Goal: Information Seeking & Learning: Learn about a topic

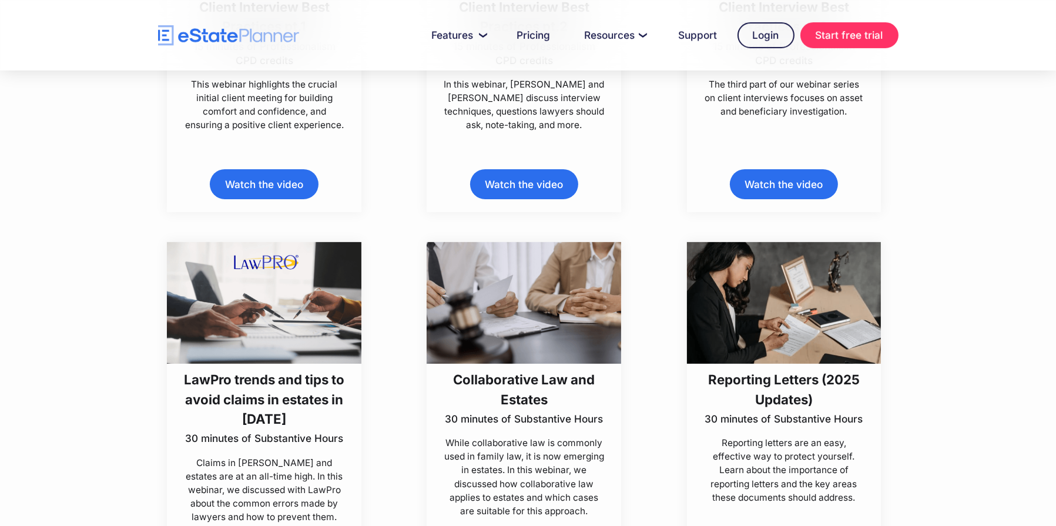
scroll to position [705, 0]
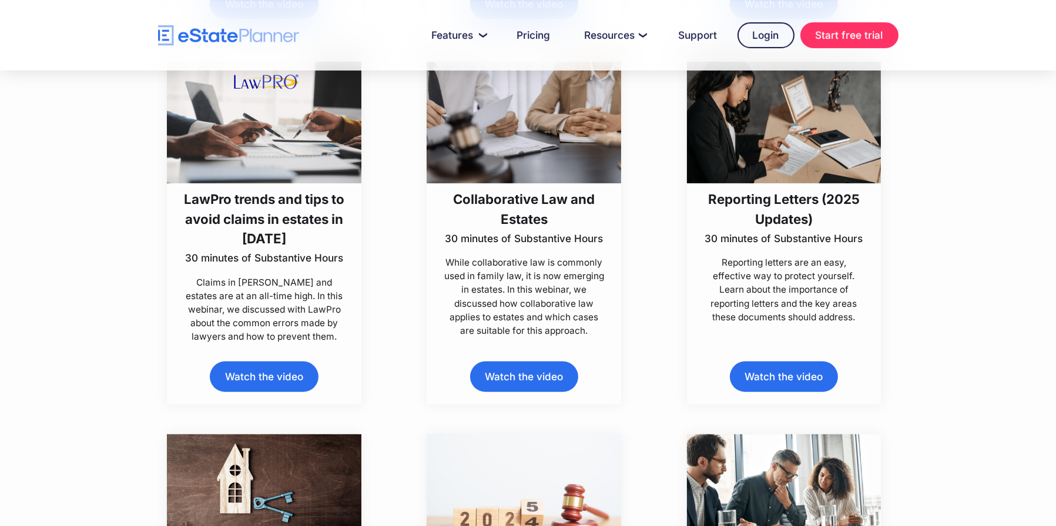
click at [257, 379] on link "Watch the video" at bounding box center [264, 377] width 108 height 30
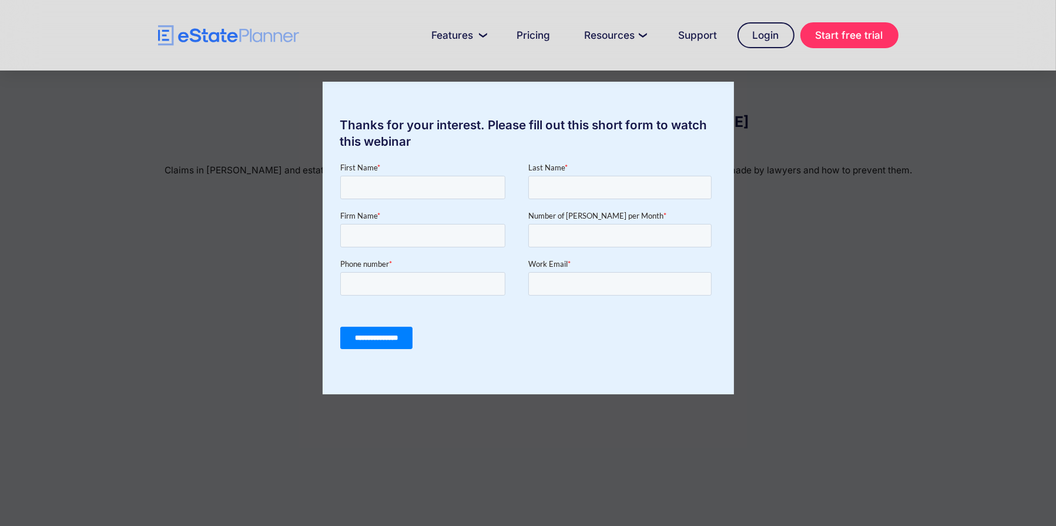
click at [98, 354] on div "Thanks for your interest. Please fill out this short form to watch this webinar" at bounding box center [528, 263] width 1056 height 526
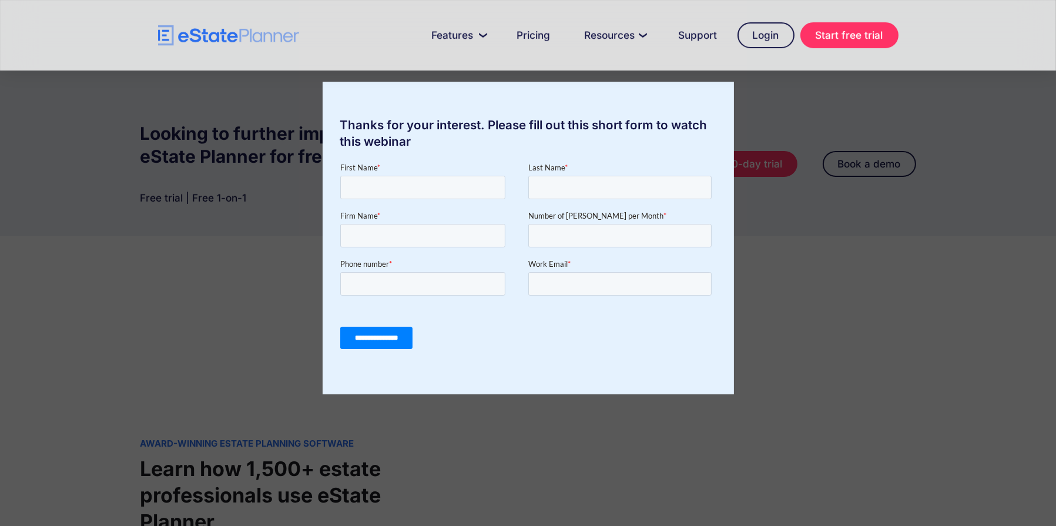
scroll to position [882, 0]
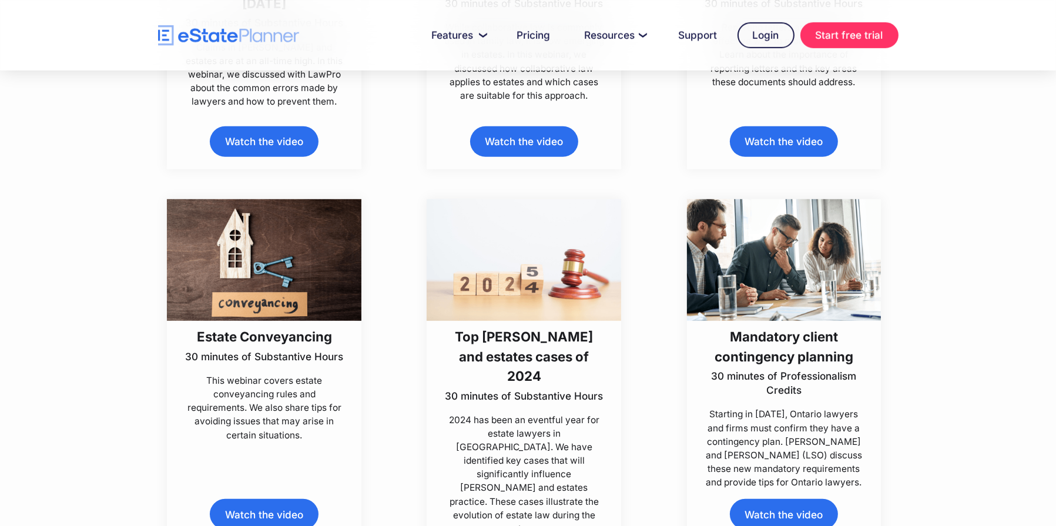
scroll to position [1235, 0]
